Goal: Check status

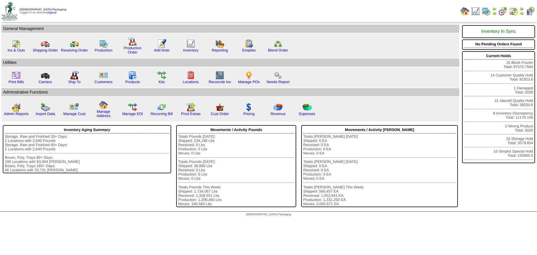
click at [487, 10] on img at bounding box center [485, 11] width 9 height 9
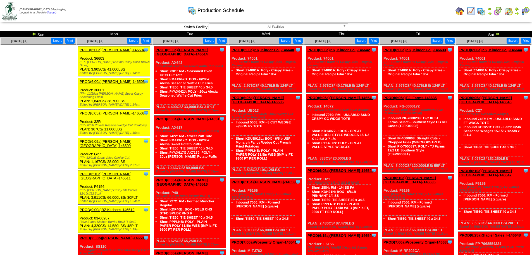
click at [33, 33] on img at bounding box center [34, 34] width 4 height 4
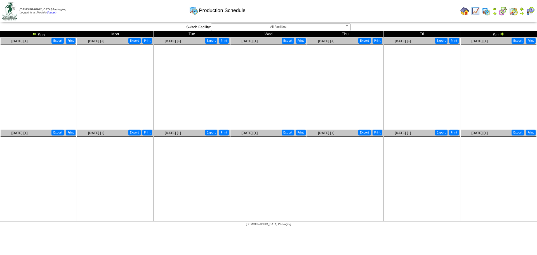
click at [500, 33] on img at bounding box center [501, 34] width 4 height 4
click at [501, 33] on img at bounding box center [501, 34] width 4 height 4
